Goal: Task Accomplishment & Management: Manage account settings

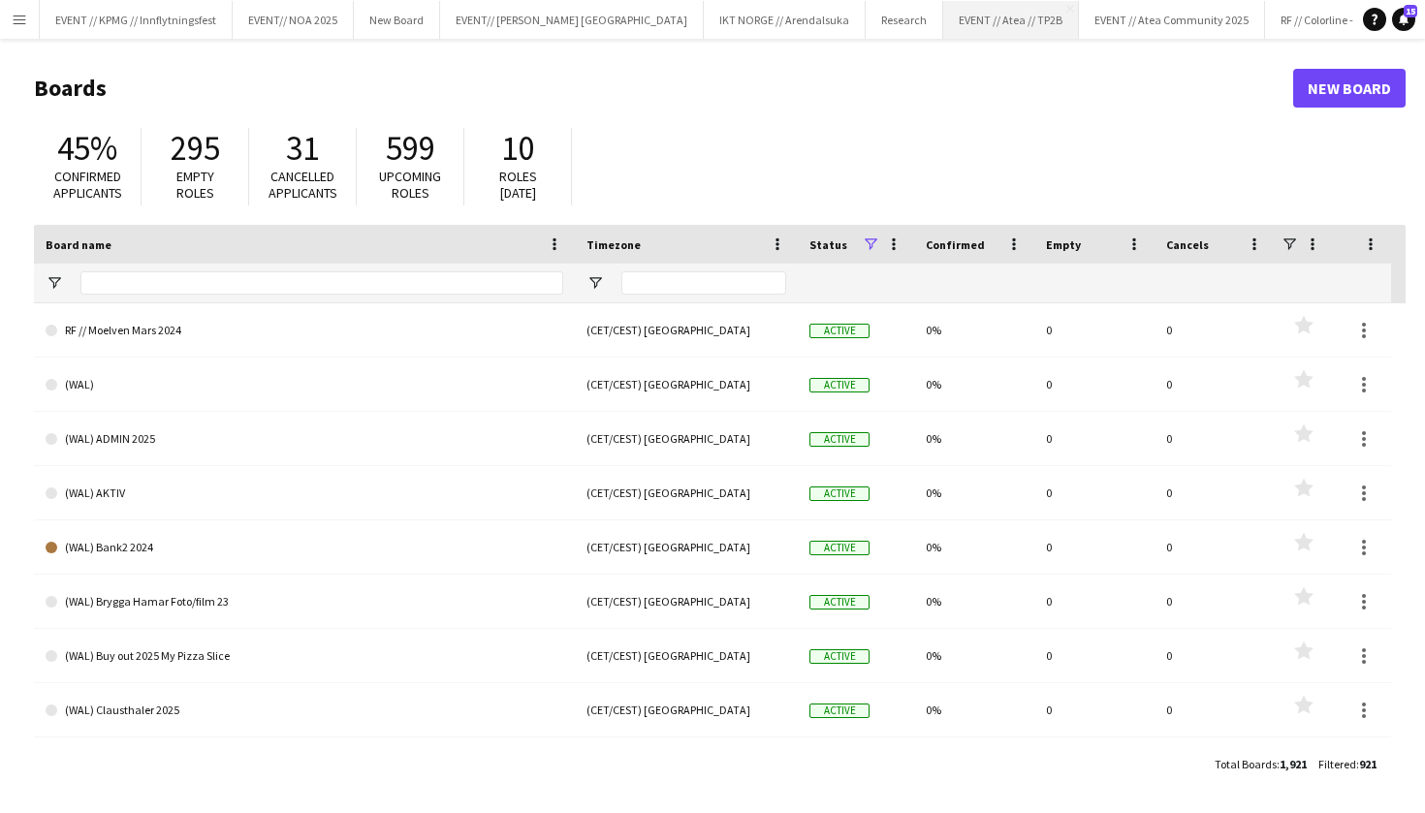
click at [943, 26] on button "EVENT // Atea // TP2B Close" at bounding box center [1011, 20] width 136 height 38
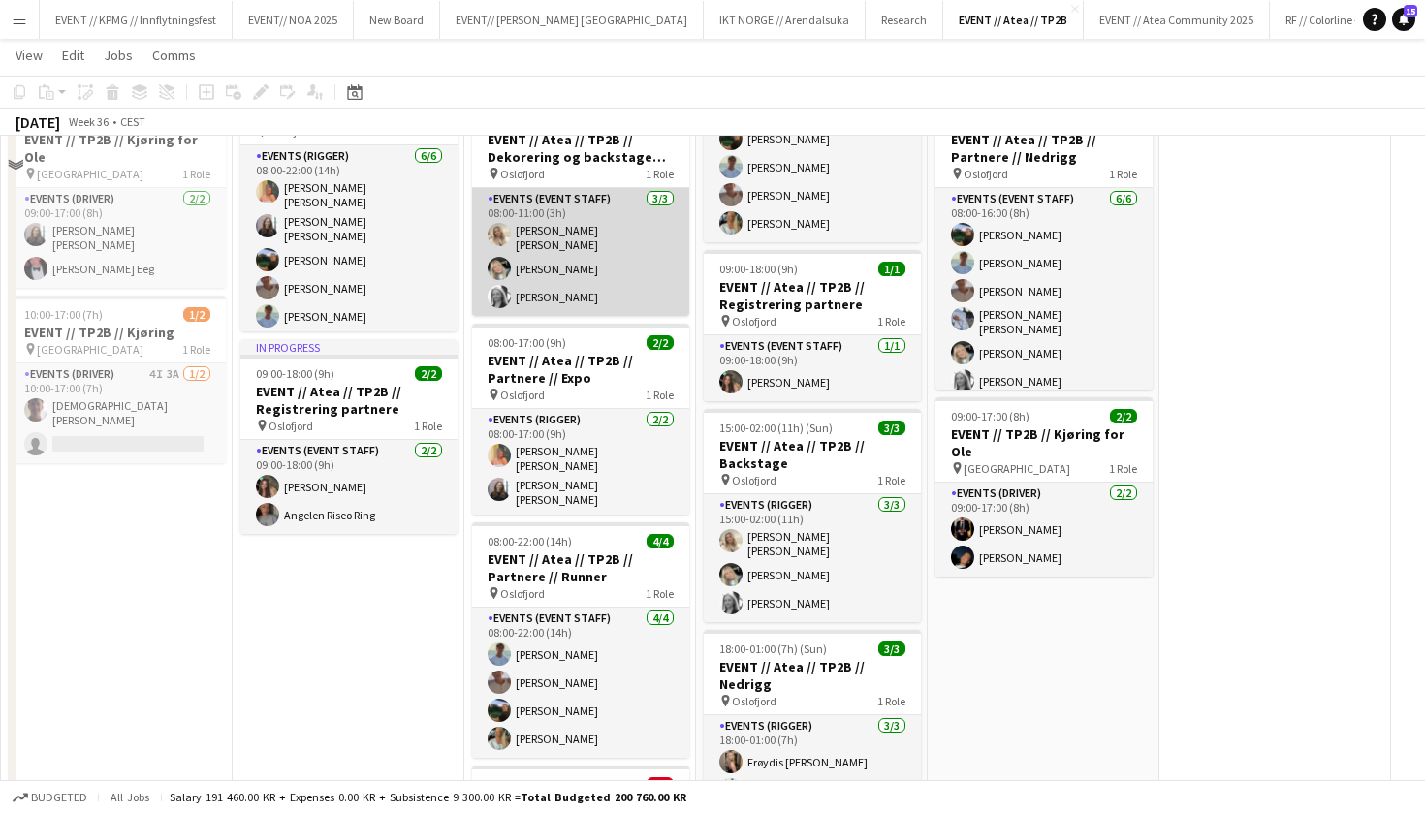
scroll to position [422, 0]
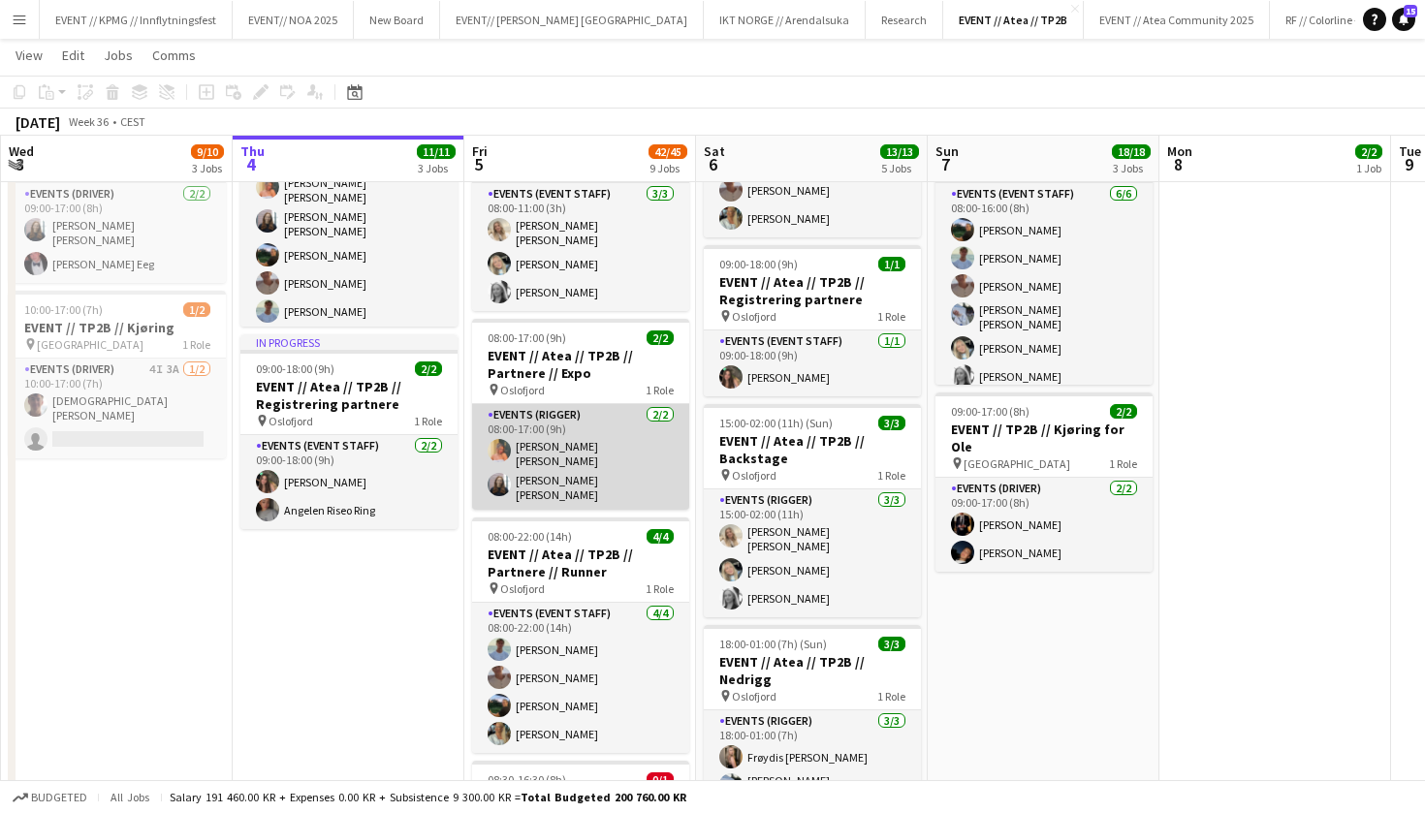
click at [598, 450] on app-card-role "Events (Rigger) [DATE] 08:00-17:00 (9h) [PERSON_NAME] [PERSON_NAME] [PERSON_NAM…" at bounding box center [580, 457] width 217 height 106
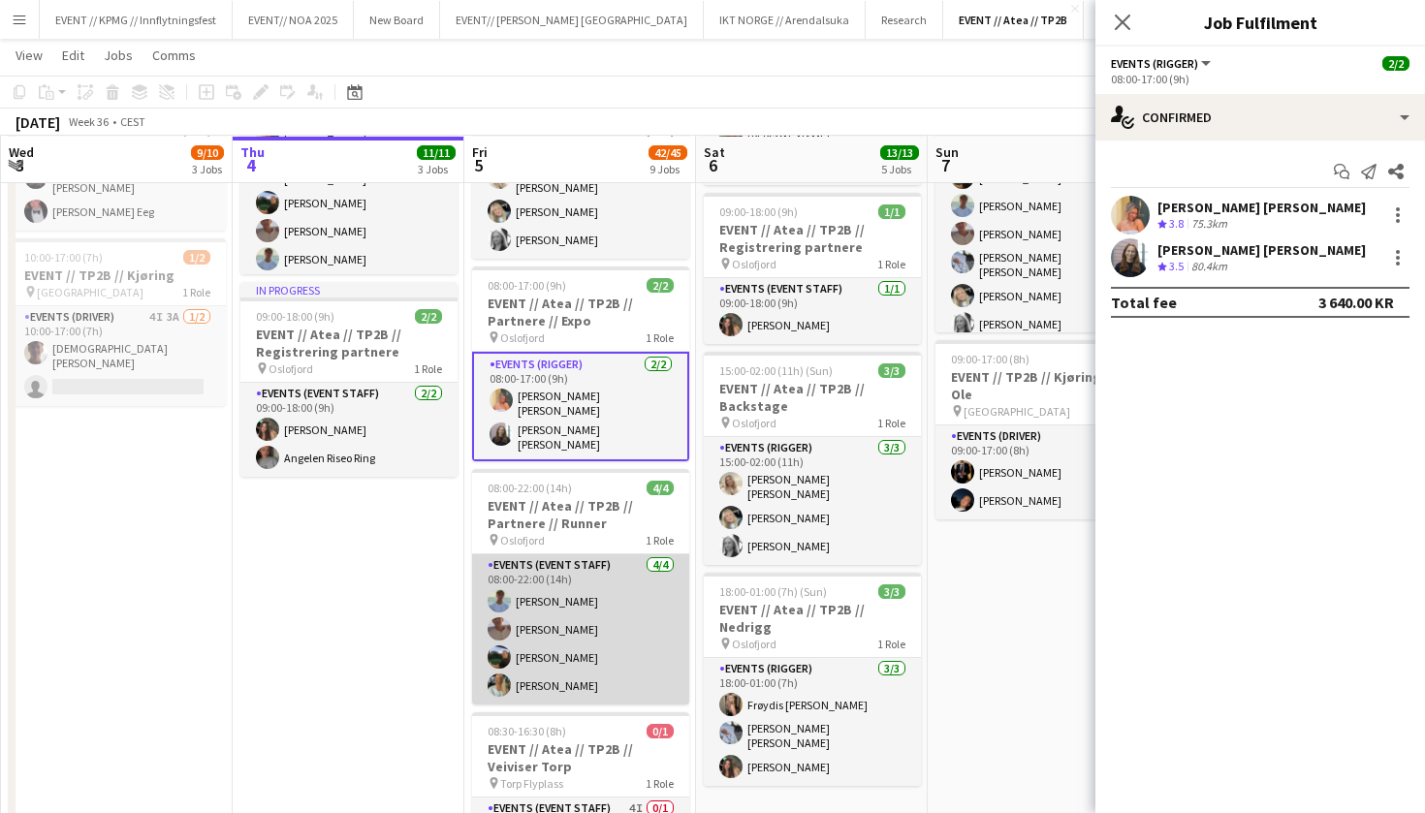
scroll to position [475, 0]
click at [606, 661] on app-card-role "Events (Event Staff) [DATE] 08:00-22:00 (14h) [PERSON_NAME] [PERSON_NAME] [PERS…" at bounding box center [580, 628] width 217 height 150
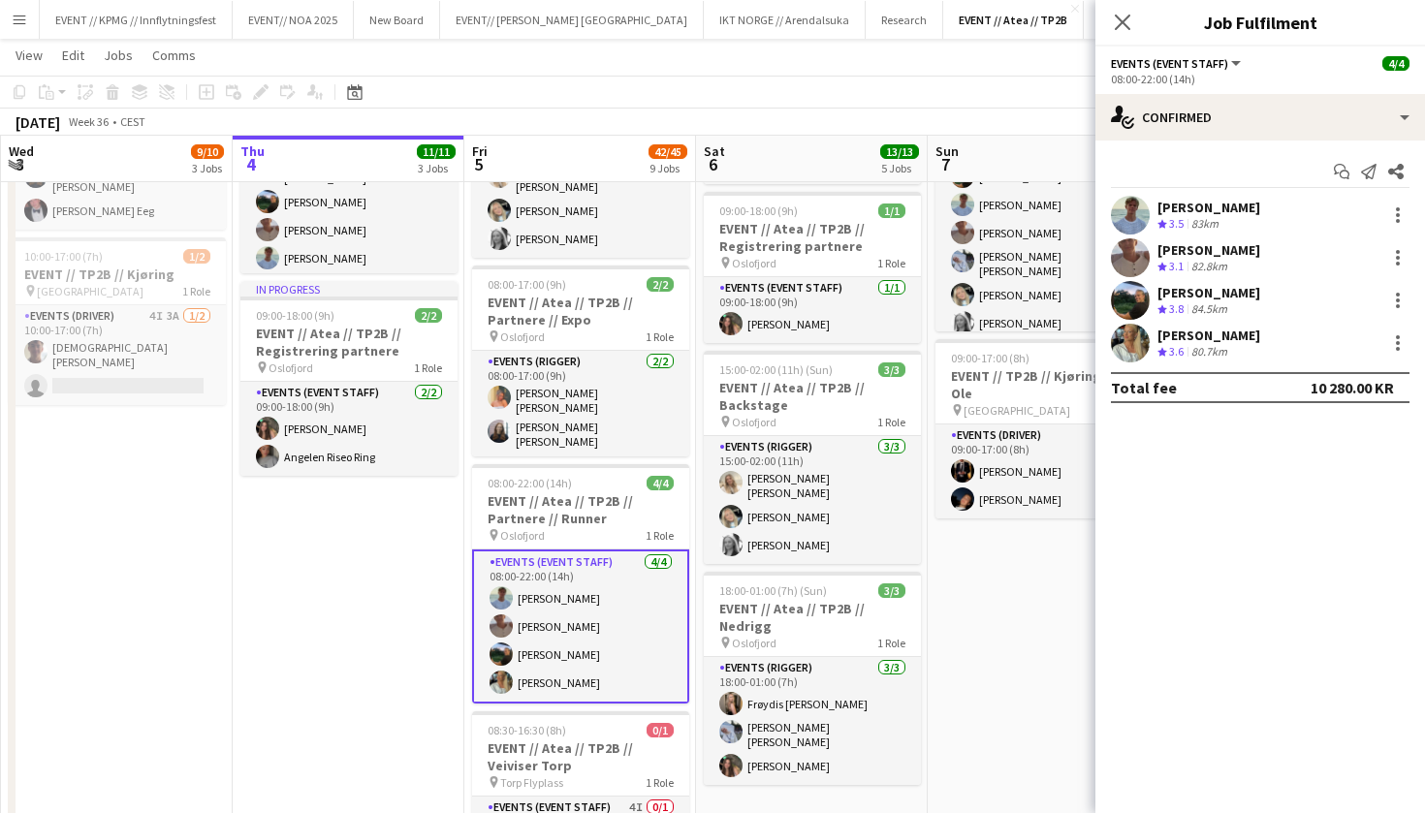
click at [1185, 339] on div "[PERSON_NAME]" at bounding box center [1208, 335] width 103 height 17
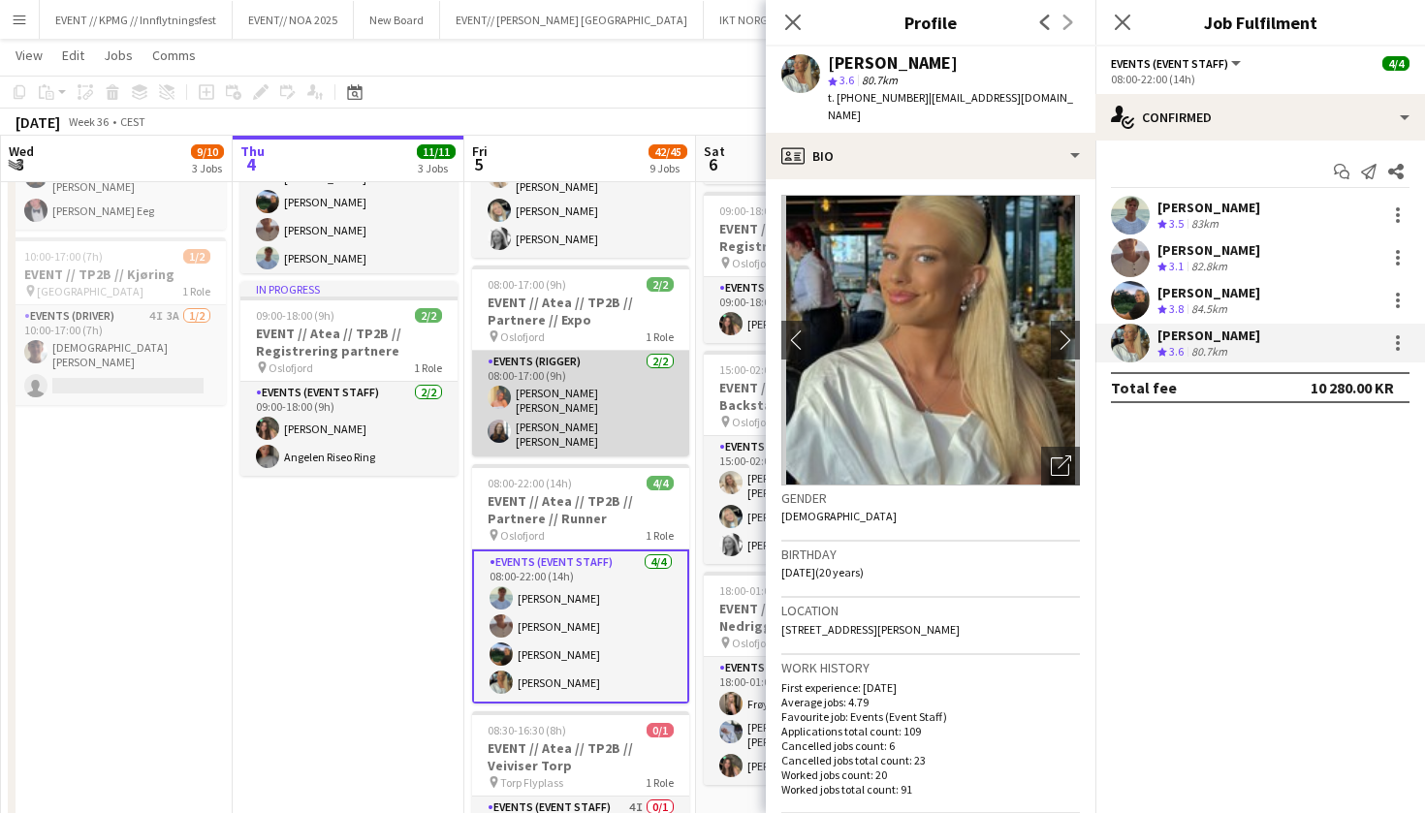
click at [546, 420] on app-card-role "Events (Rigger) [DATE] 08:00-17:00 (9h) [PERSON_NAME] [PERSON_NAME] [PERSON_NAM…" at bounding box center [580, 404] width 217 height 106
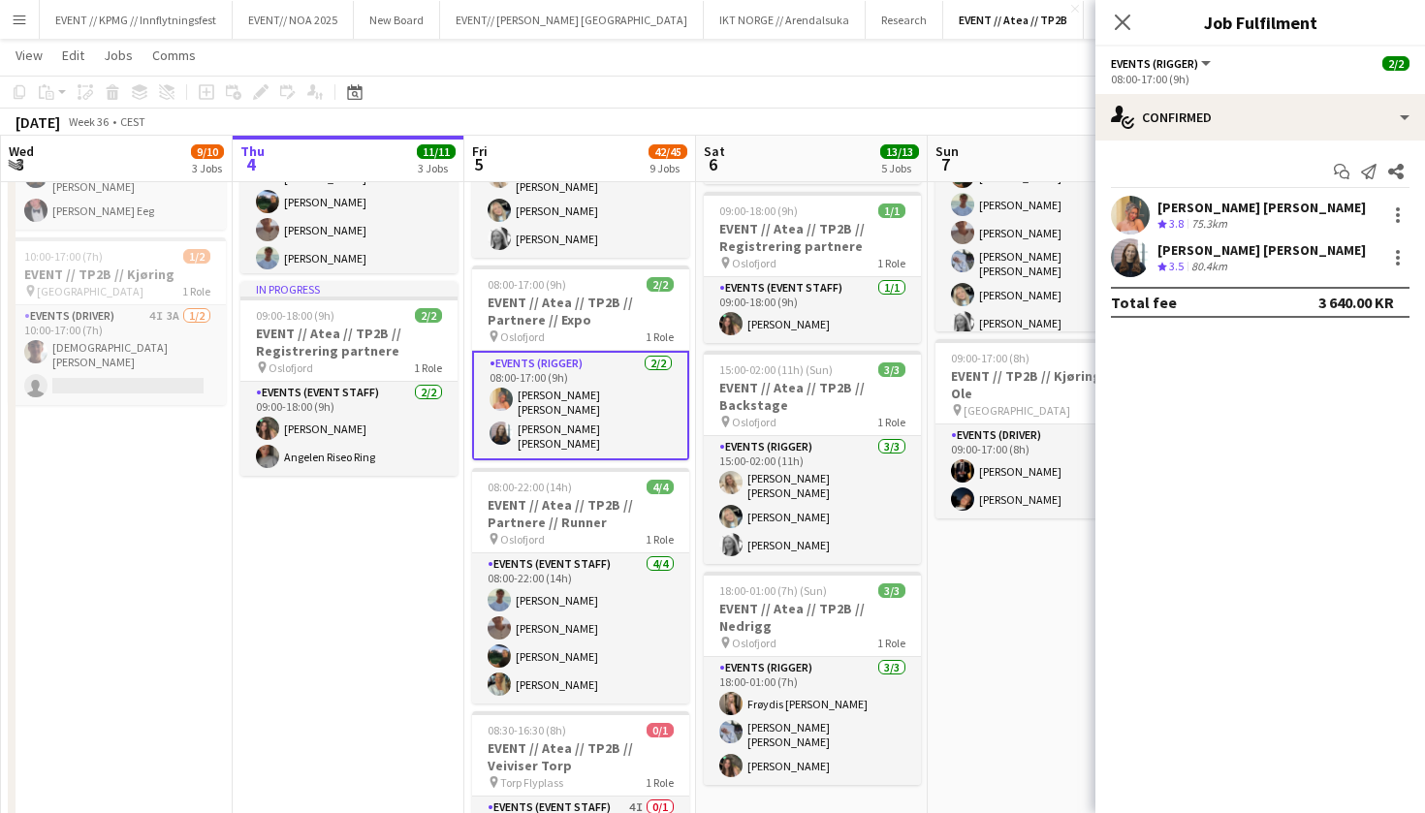
click at [1234, 268] on div "Crew rating 3.5 80.4km" at bounding box center [1261, 267] width 208 height 16
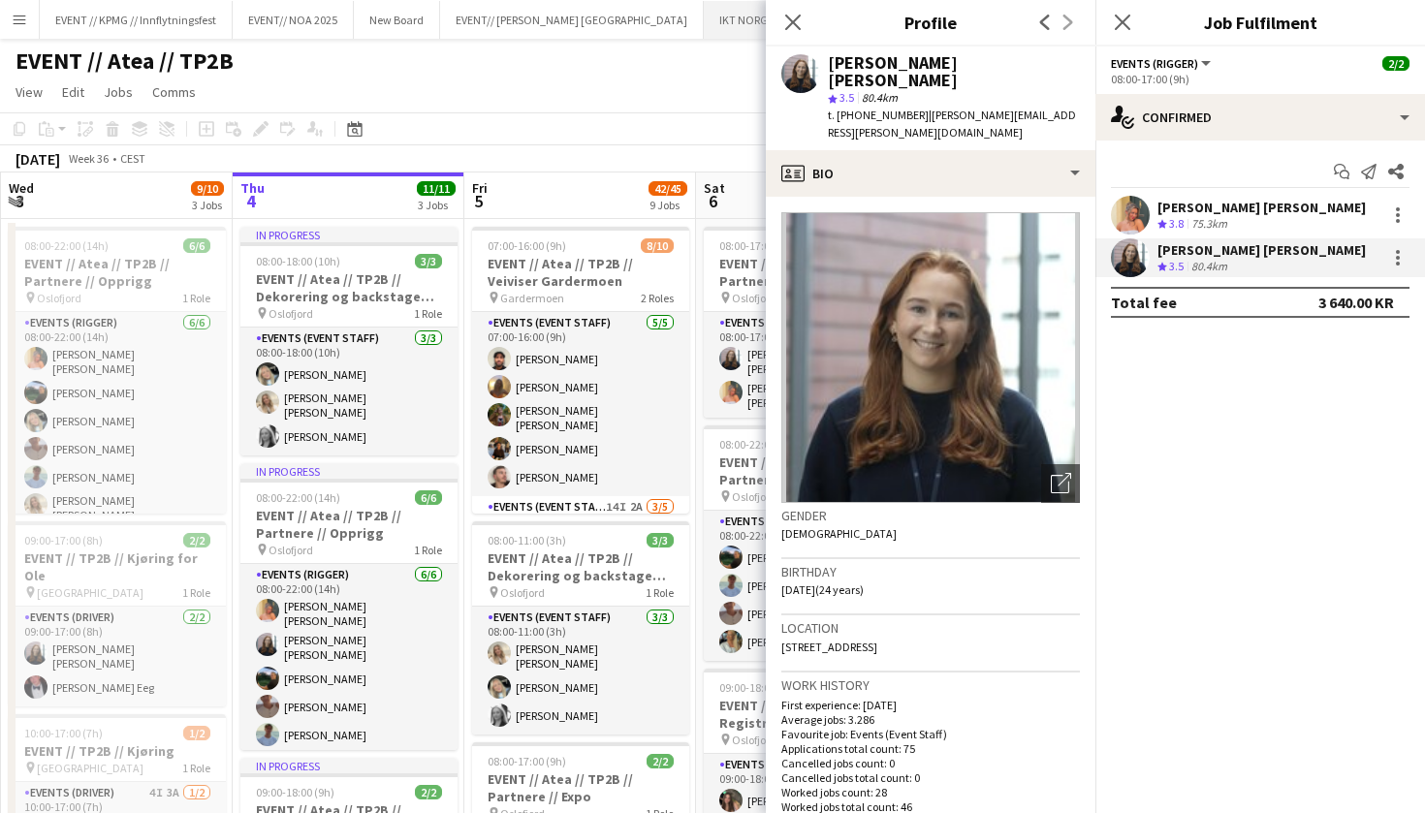
scroll to position [0, 0]
click at [704, 26] on button "IKT NORGE // Arendalsuka Close" at bounding box center [785, 20] width 162 height 38
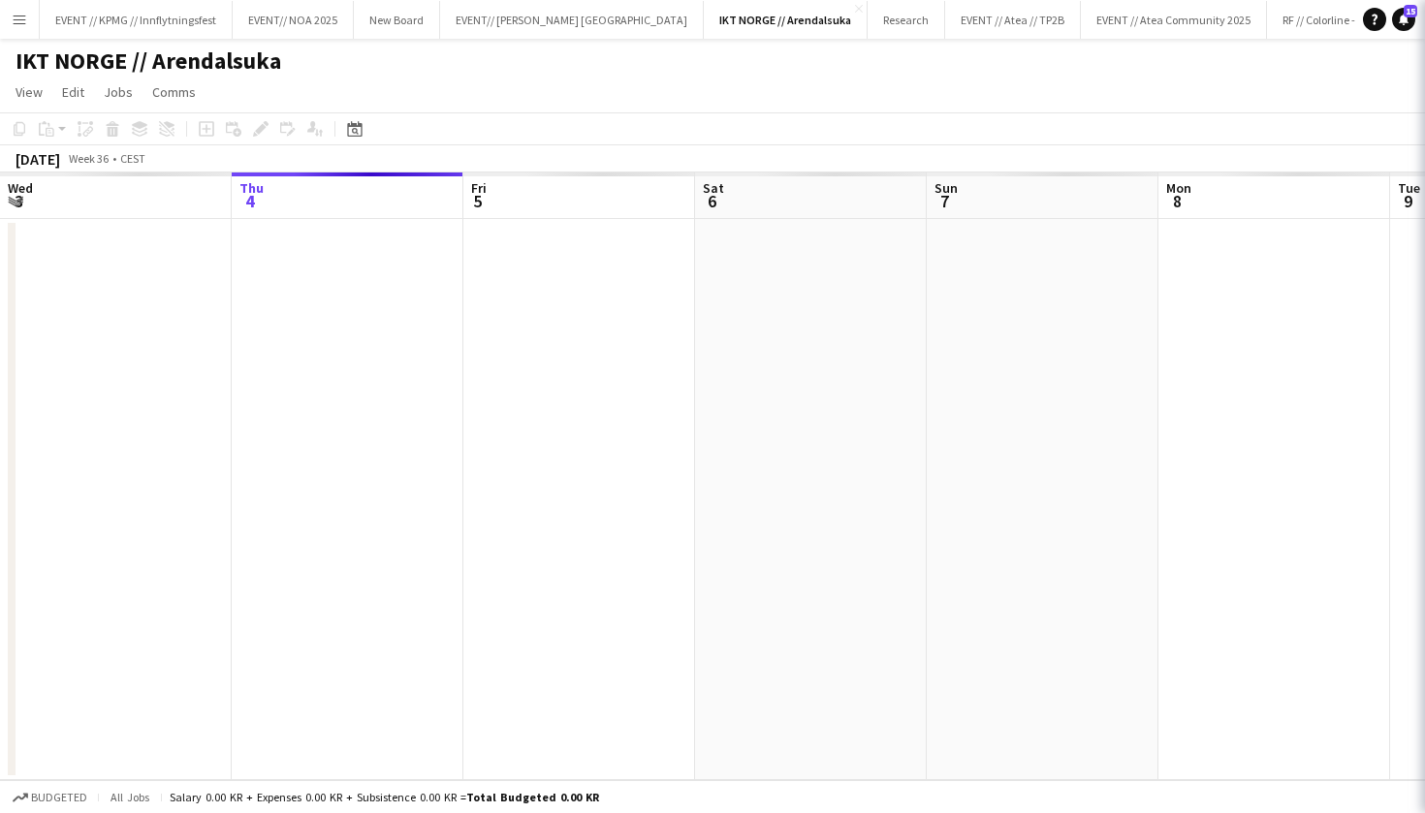
click at [619, 84] on app-page-menu "View Day view expanded Day view collapsed Month view Date picker Jump to [DATE]…" at bounding box center [712, 94] width 1425 height 37
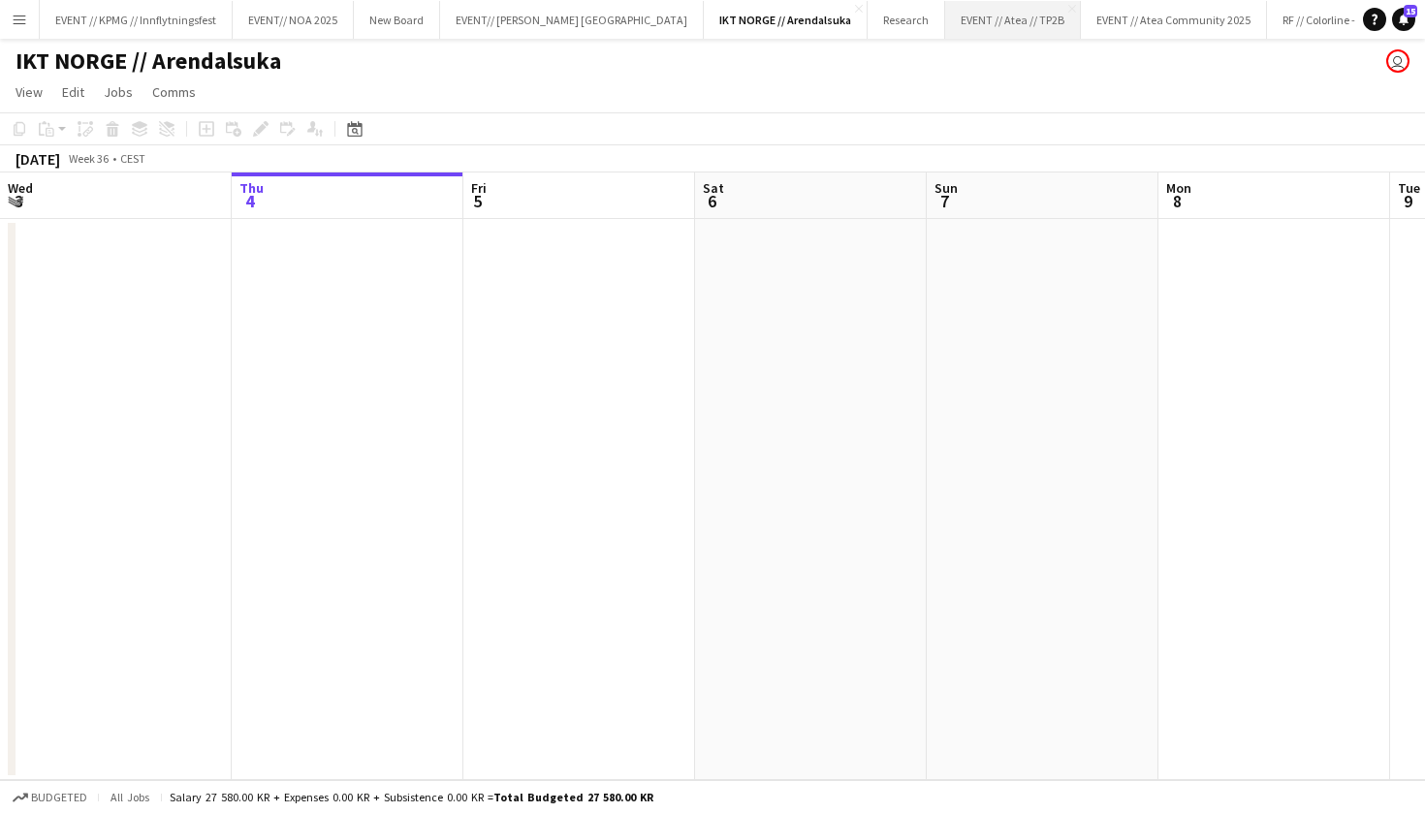
click at [945, 33] on button "EVENT // Atea // TP2B Close" at bounding box center [1013, 20] width 136 height 38
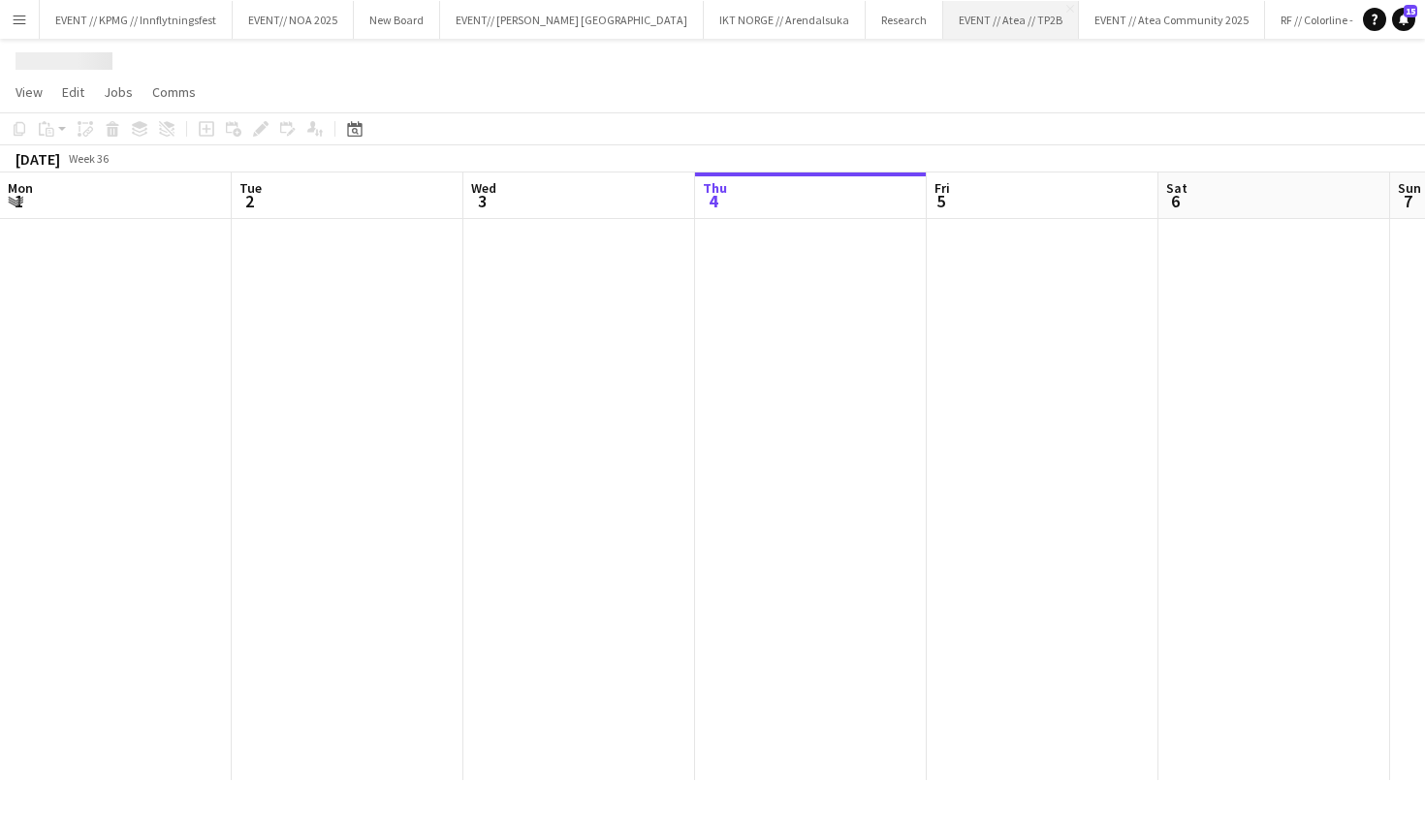
scroll to position [0, 463]
